Goal: Register for event/course

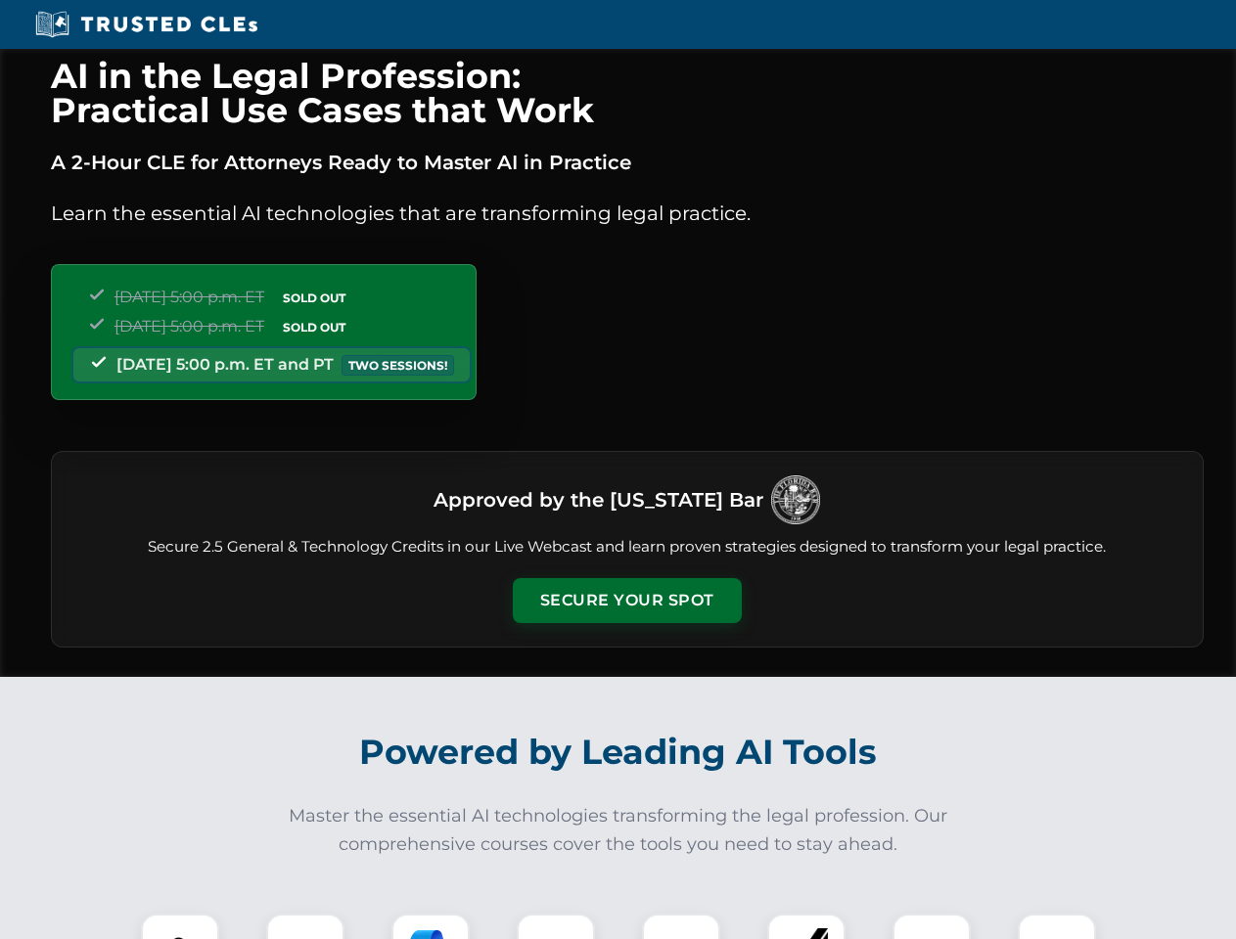
click at [626, 601] on button "Secure Your Spot" at bounding box center [627, 600] width 229 height 45
click at [180, 927] on img at bounding box center [180, 953] width 57 height 57
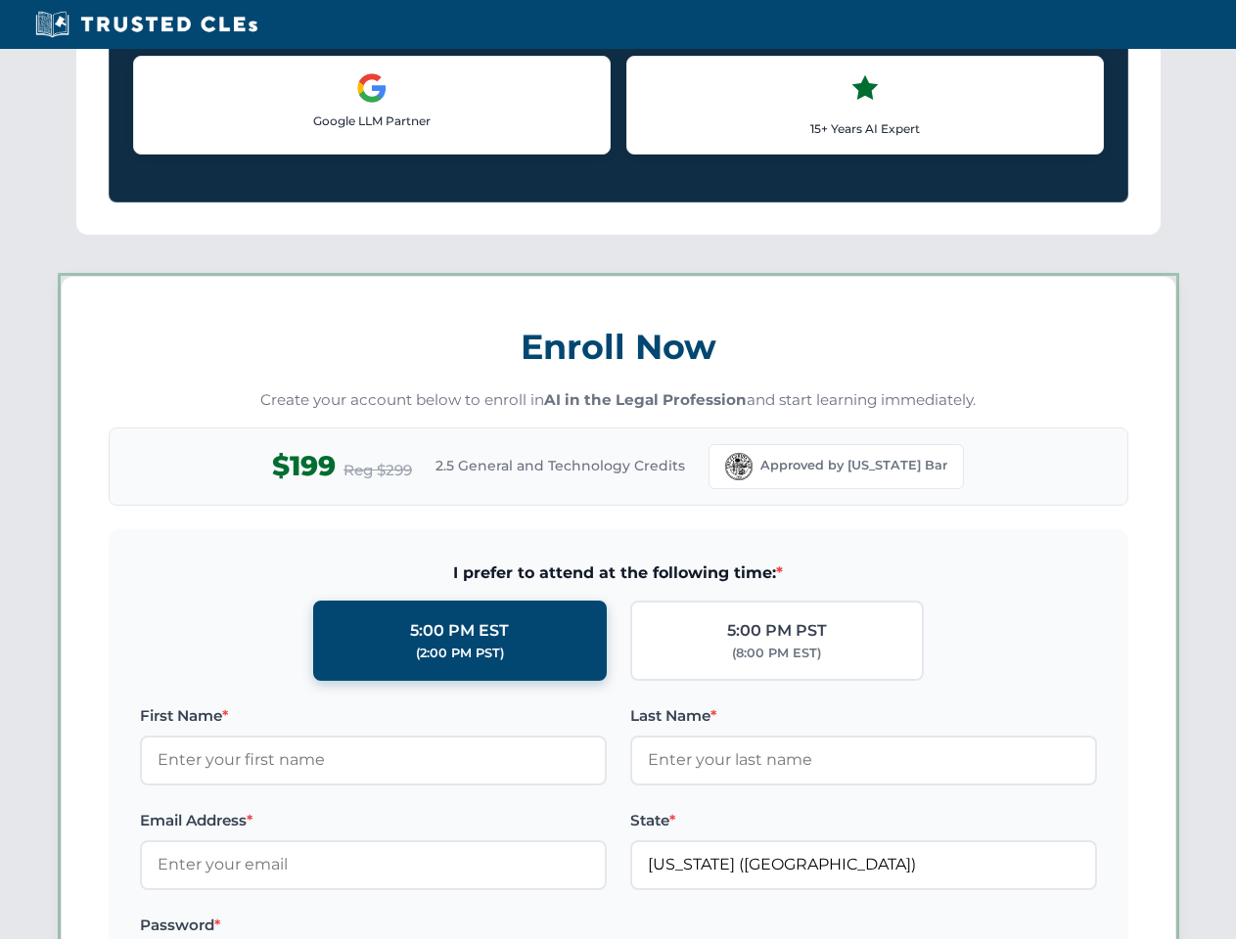
click at [431, 927] on label "Password *" at bounding box center [373, 925] width 467 height 23
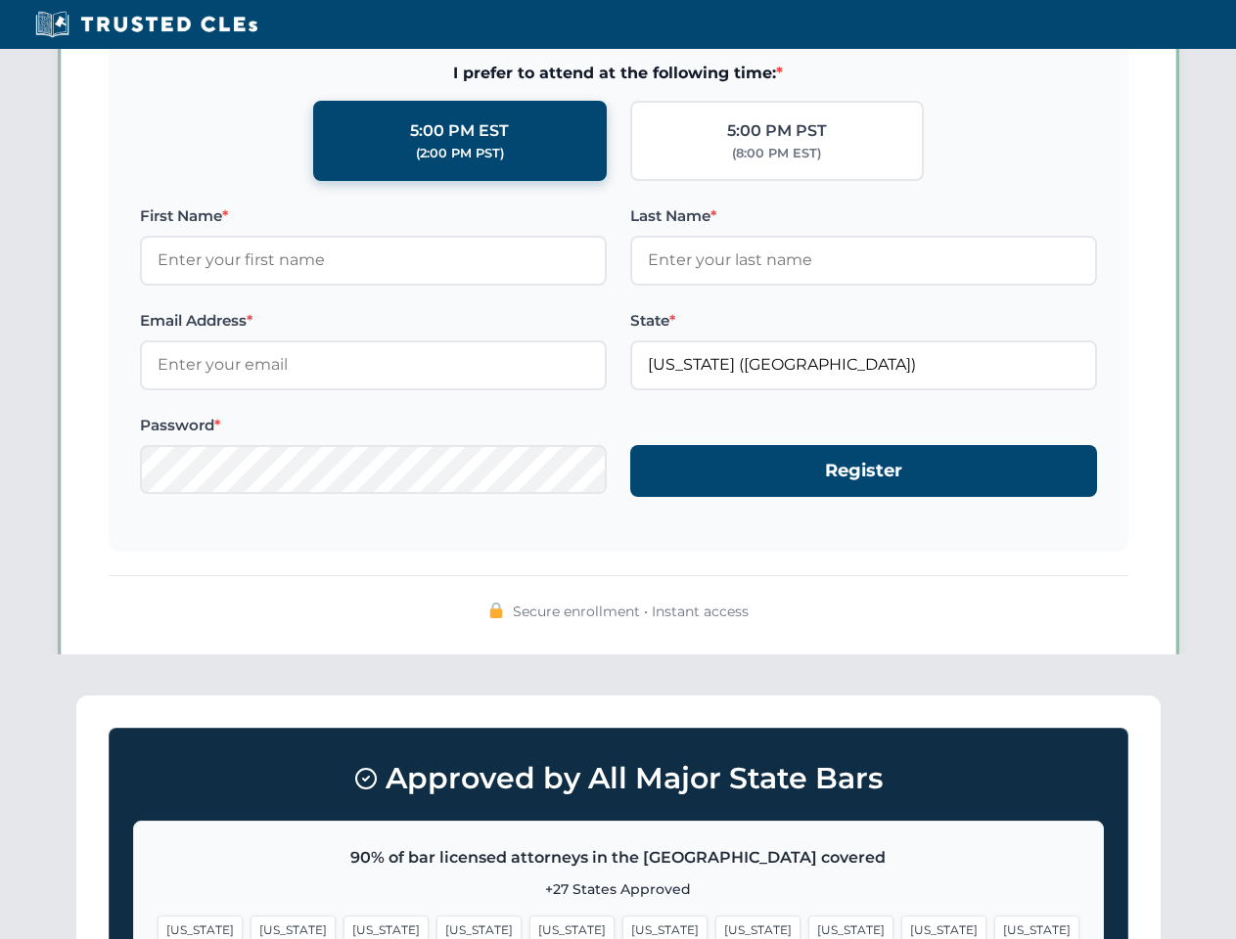
click at [901, 927] on span "[US_STATE]" at bounding box center [943, 930] width 85 height 28
